Goal: Check status: Check status

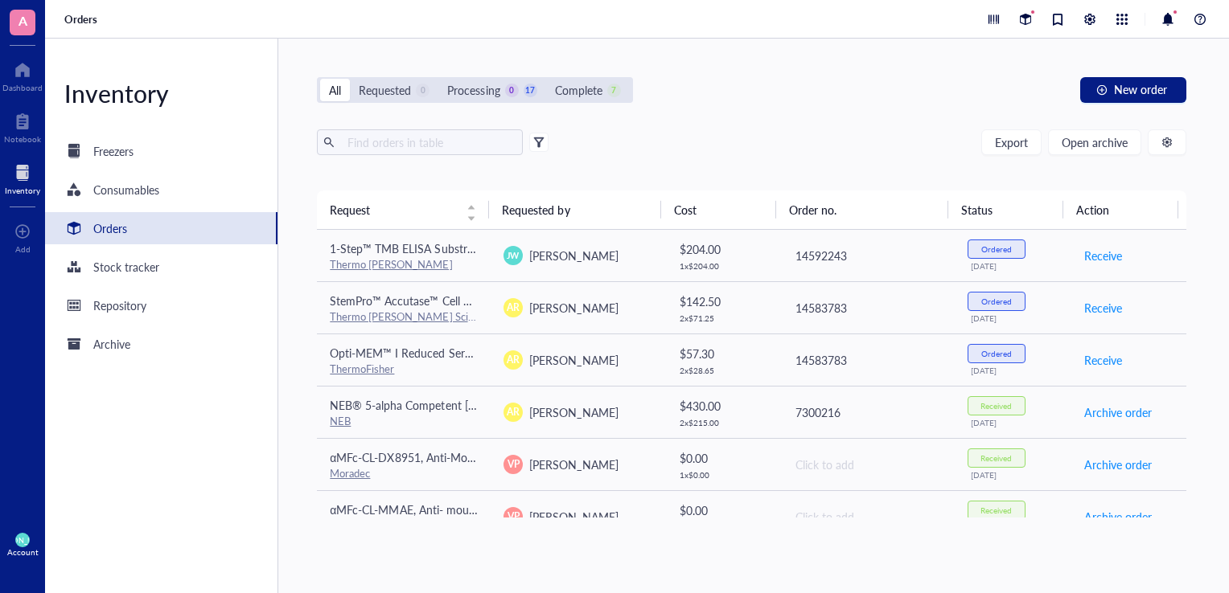
click at [136, 230] on div "Orders" at bounding box center [161, 228] width 232 height 32
click at [123, 233] on div "Orders" at bounding box center [110, 229] width 34 height 18
click at [35, 14] on div "A" at bounding box center [22, 22] width 45 height 45
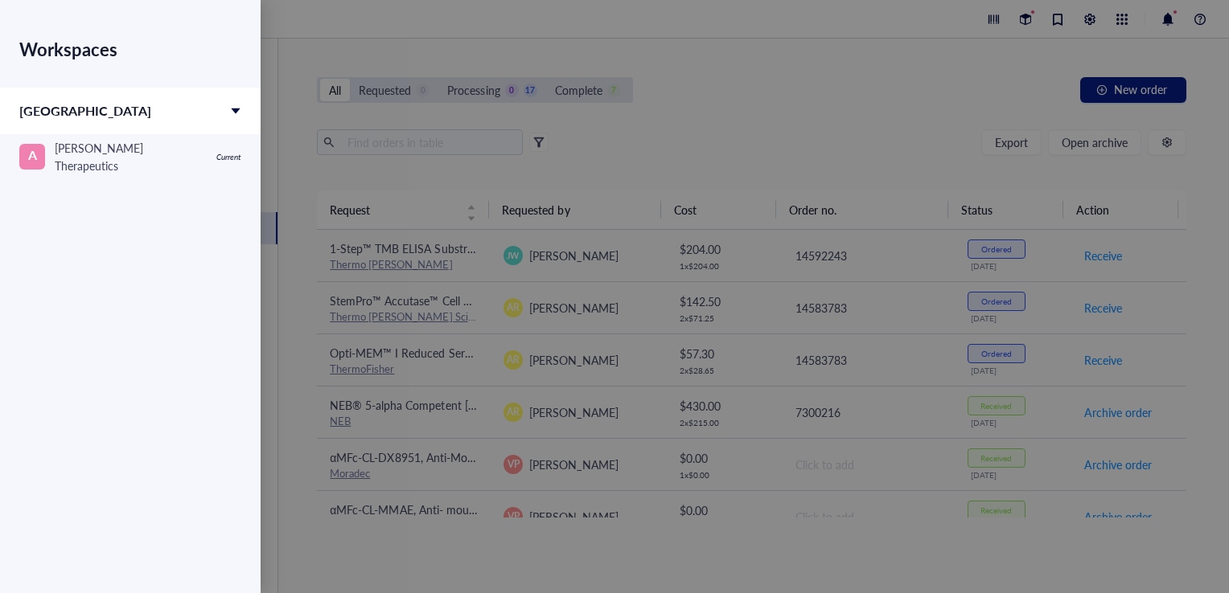
click at [306, 22] on div at bounding box center [614, 296] width 1229 height 593
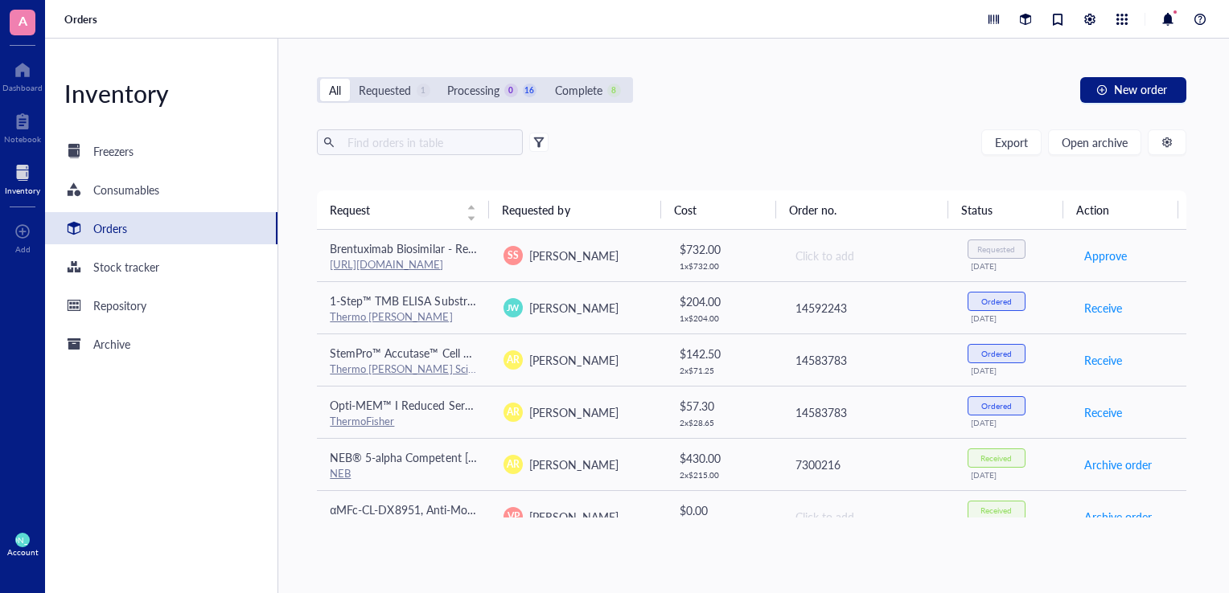
click at [661, 129] on div "Export Open archive" at bounding box center [751, 142] width 869 height 26
click at [791, 63] on div "All Requested 1 Processing 0 16 Complete 8 New order Export Open archive Reques…" at bounding box center [751, 316] width 947 height 555
click at [914, 161] on div "Export Open archive Requester Requested on Source / Vendor Last updated" at bounding box center [751, 159] width 869 height 61
drag, startPoint x: 889, startPoint y: 98, endPoint x: 741, endPoint y: 113, distance: 149.6
click at [741, 113] on div "All Requested 1 Processing 0 16 Complete 8 New order Export Open archive Reques…" at bounding box center [751, 316] width 947 height 555
